Goal: Check status

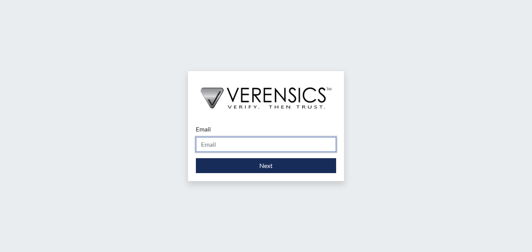
click at [268, 145] on input "Email" at bounding box center [266, 144] width 140 height 15
type input "[PERSON_NAME][EMAIL_ADDRESS][PERSON_NAME][DOMAIN_NAME]"
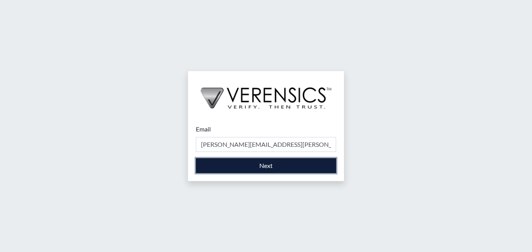
click at [258, 169] on button "Next" at bounding box center [266, 165] width 140 height 15
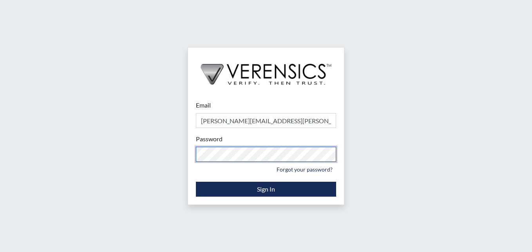
click at [181, 145] on div "Email [PERSON_NAME][EMAIL_ADDRESS][PERSON_NAME][DOMAIN_NAME] Please provide you…" at bounding box center [266, 126] width 532 height 252
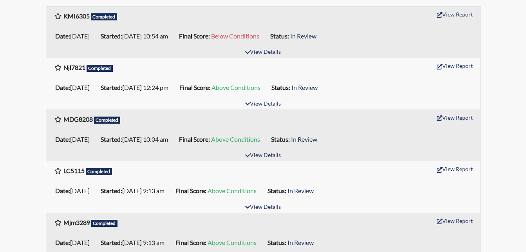
scroll to position [157, 0]
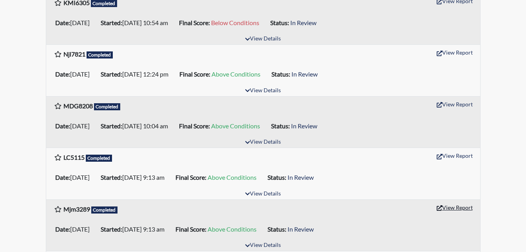
click at [458, 209] on button "View Report" at bounding box center [454, 207] width 43 height 12
click at [459, 157] on button "View Report" at bounding box center [454, 155] width 43 height 12
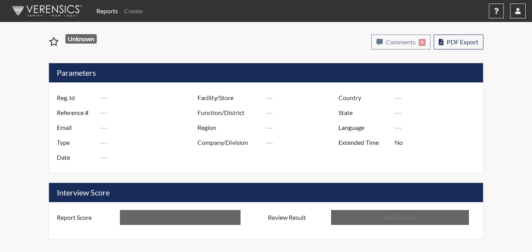
type input "Mjm3289"
type input "50770"
type input "---"
type input "Corrections Pre-Employment"
type input "Aug 14, 2025"
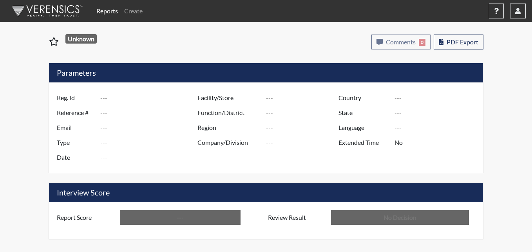
type input "Metro Re-Entry Facility"
type input "[GEOGRAPHIC_DATA]"
type input "[US_STATE]"
type input "English"
type input "Above Conditions"
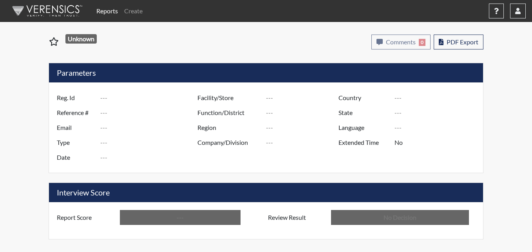
type input "In Review"
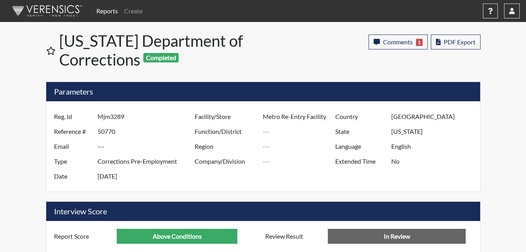
scroll to position [391722, 391527]
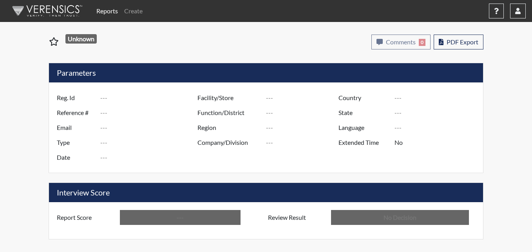
type input "LC5115"
type input "50771"
type input "---"
type input "Corrections Pre-Employment"
type input "Aug 14, 2025"
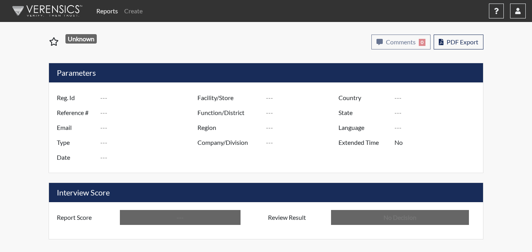
type input "Metro Re-Entry Facility"
type input "[GEOGRAPHIC_DATA]"
type input "[US_STATE]"
type input "English"
type input "Above Conditions"
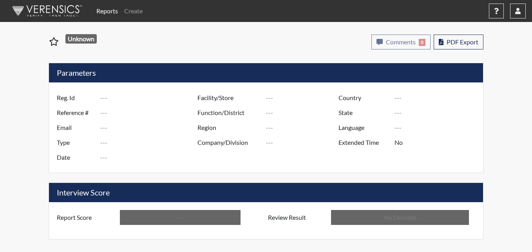
type input "In Review"
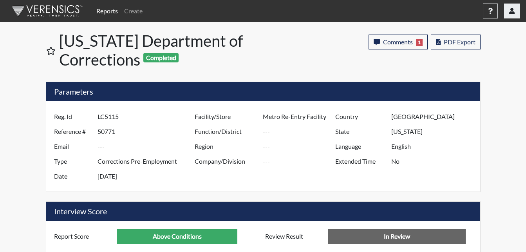
click at [513, 11] on icon "button" at bounding box center [511, 11] width 5 height 6
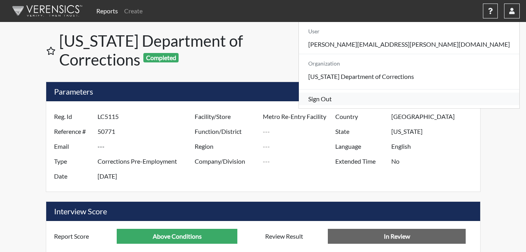
drag, startPoint x: 447, startPoint y: 112, endPoint x: 440, endPoint y: 100, distance: 13.6
click at [447, 105] on link "Sign Out" at bounding box center [409, 98] width 221 height 13
